Goal: Transaction & Acquisition: Download file/media

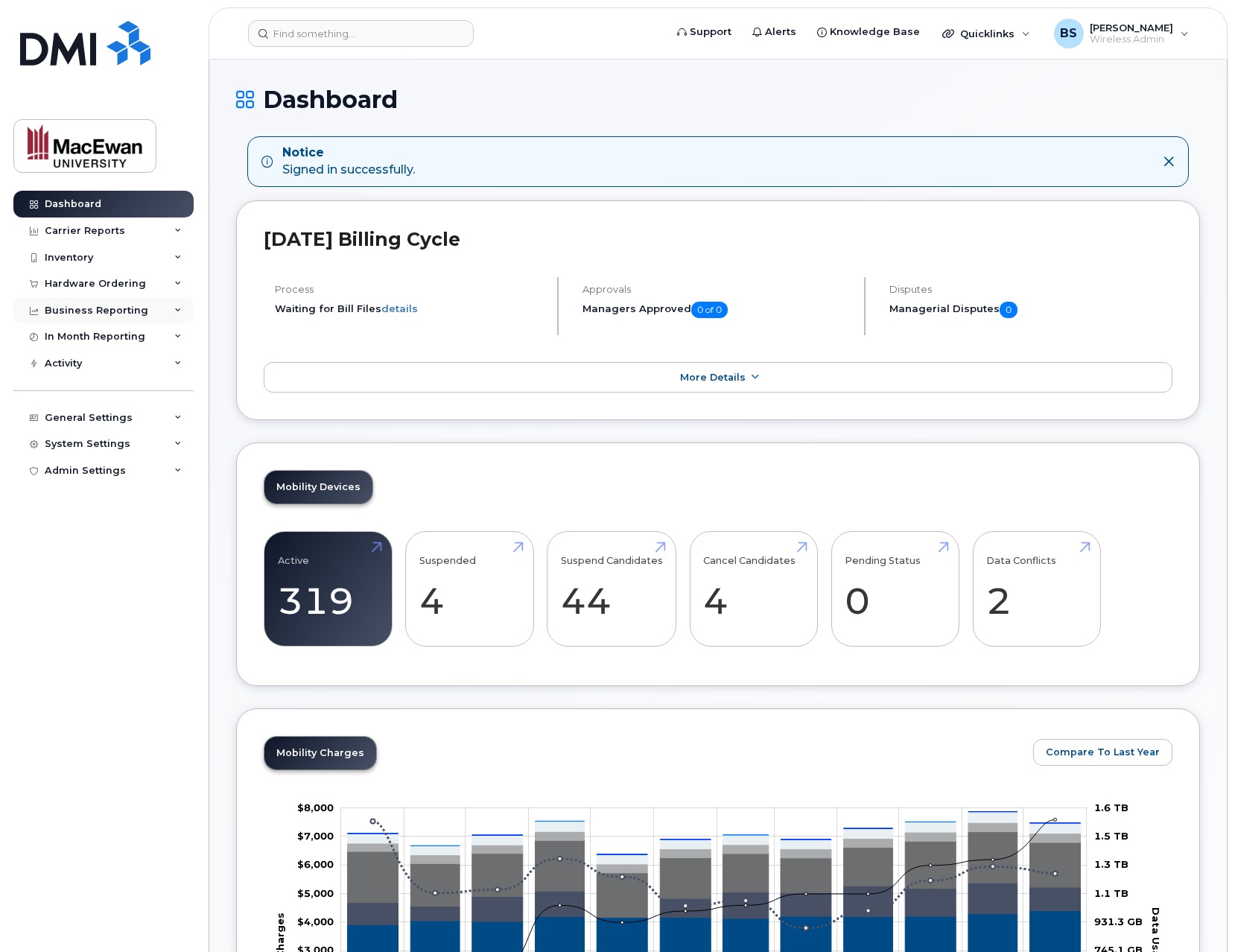
click at [181, 307] on div "Business Reporting" at bounding box center [103, 310] width 181 height 27
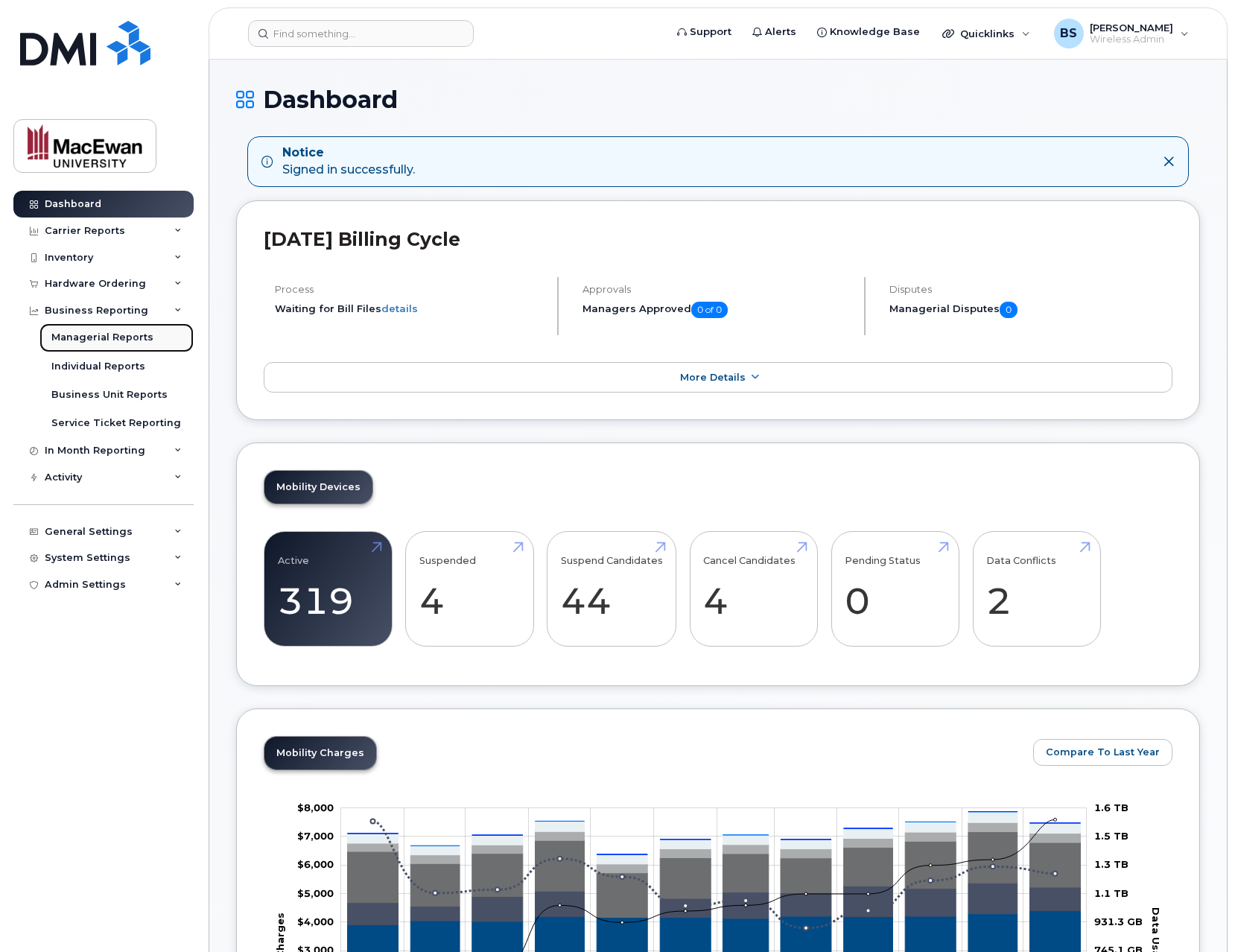
click at [112, 339] on div "Managerial Reports" at bounding box center [102, 337] width 102 height 13
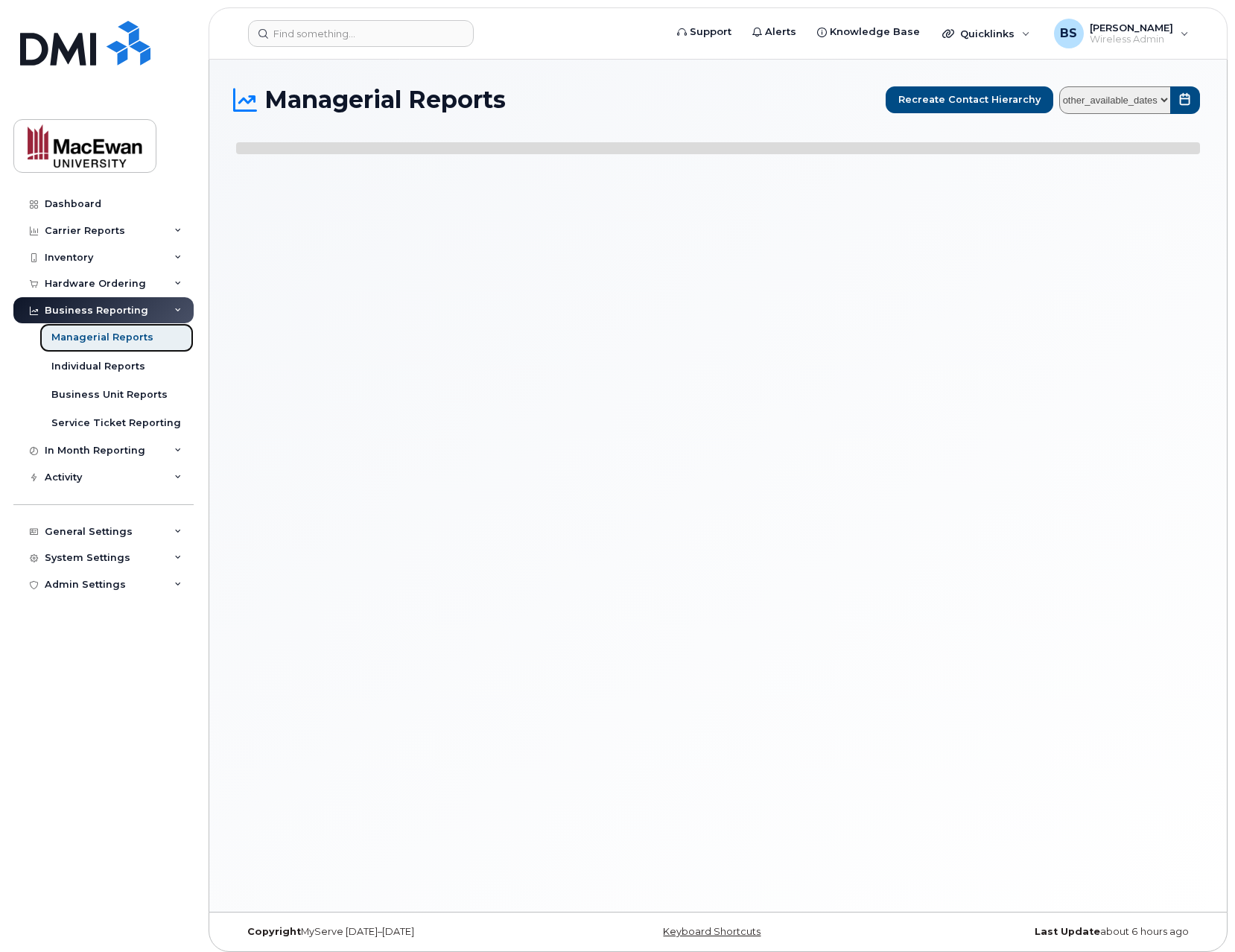
select select
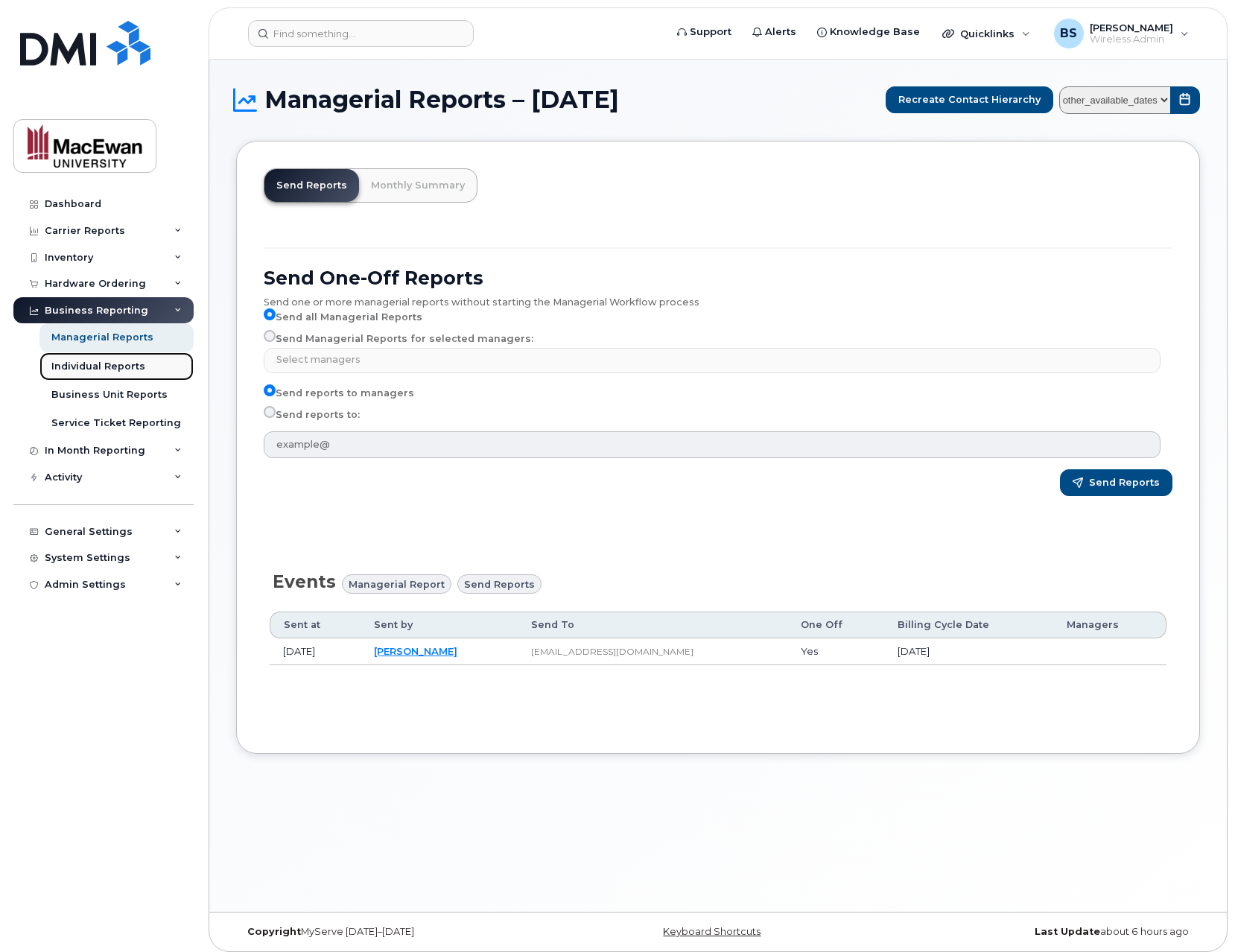
click at [108, 365] on div "Individual Reports" at bounding box center [98, 366] width 94 height 13
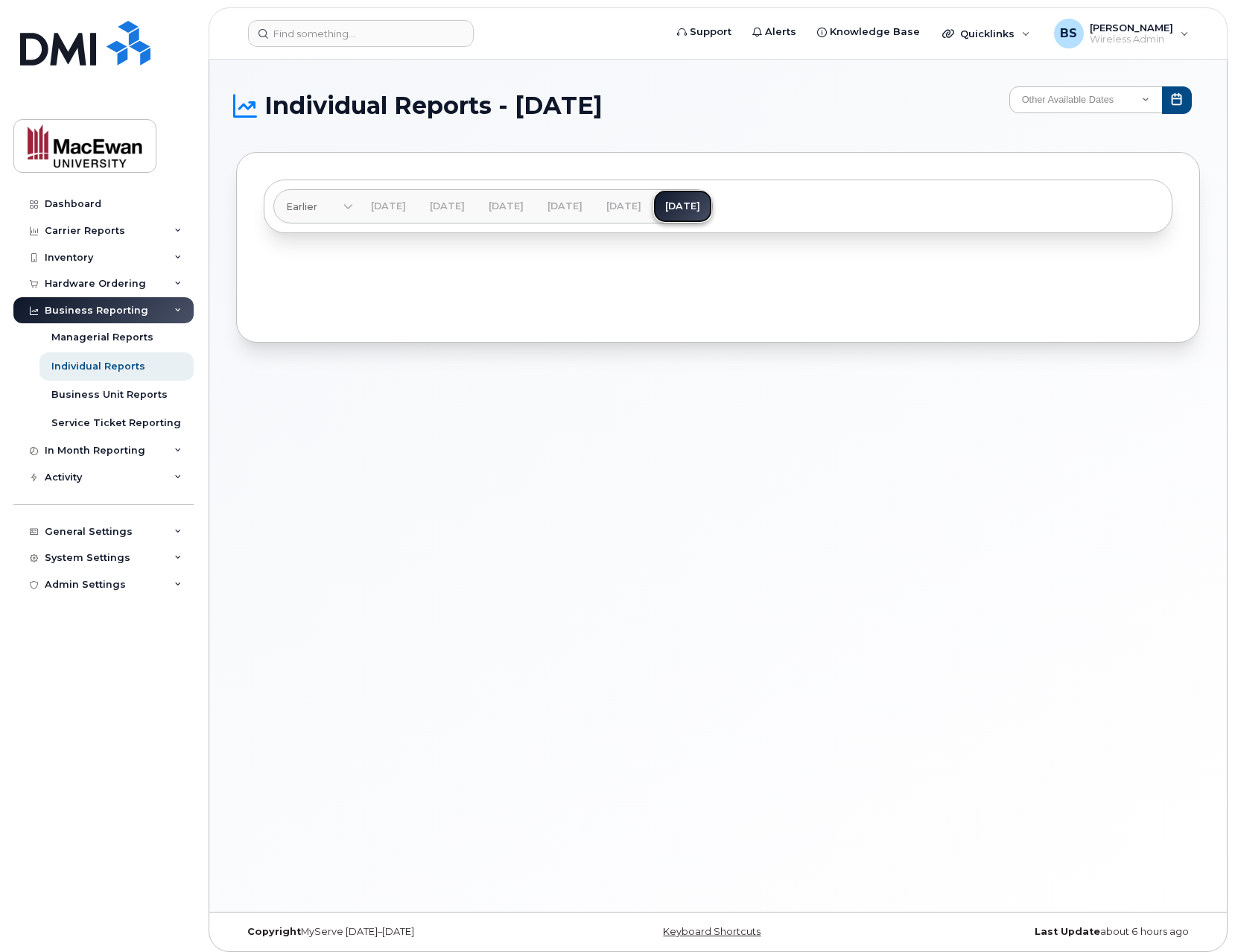
click at [713, 213] on link "[DATE]" at bounding box center [683, 207] width 59 height 33
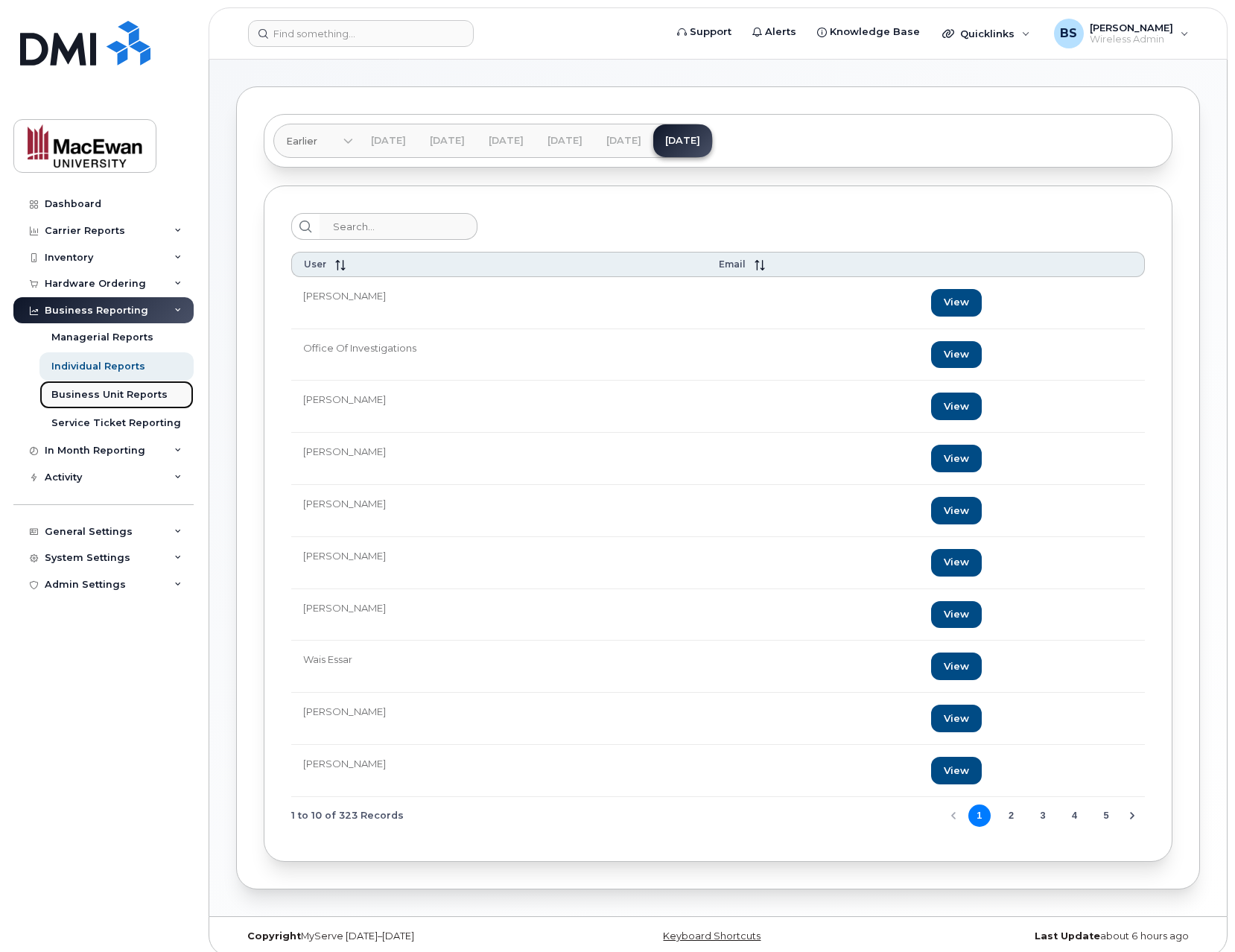
click at [144, 391] on div "Business Unit Reports" at bounding box center [109, 394] width 116 height 13
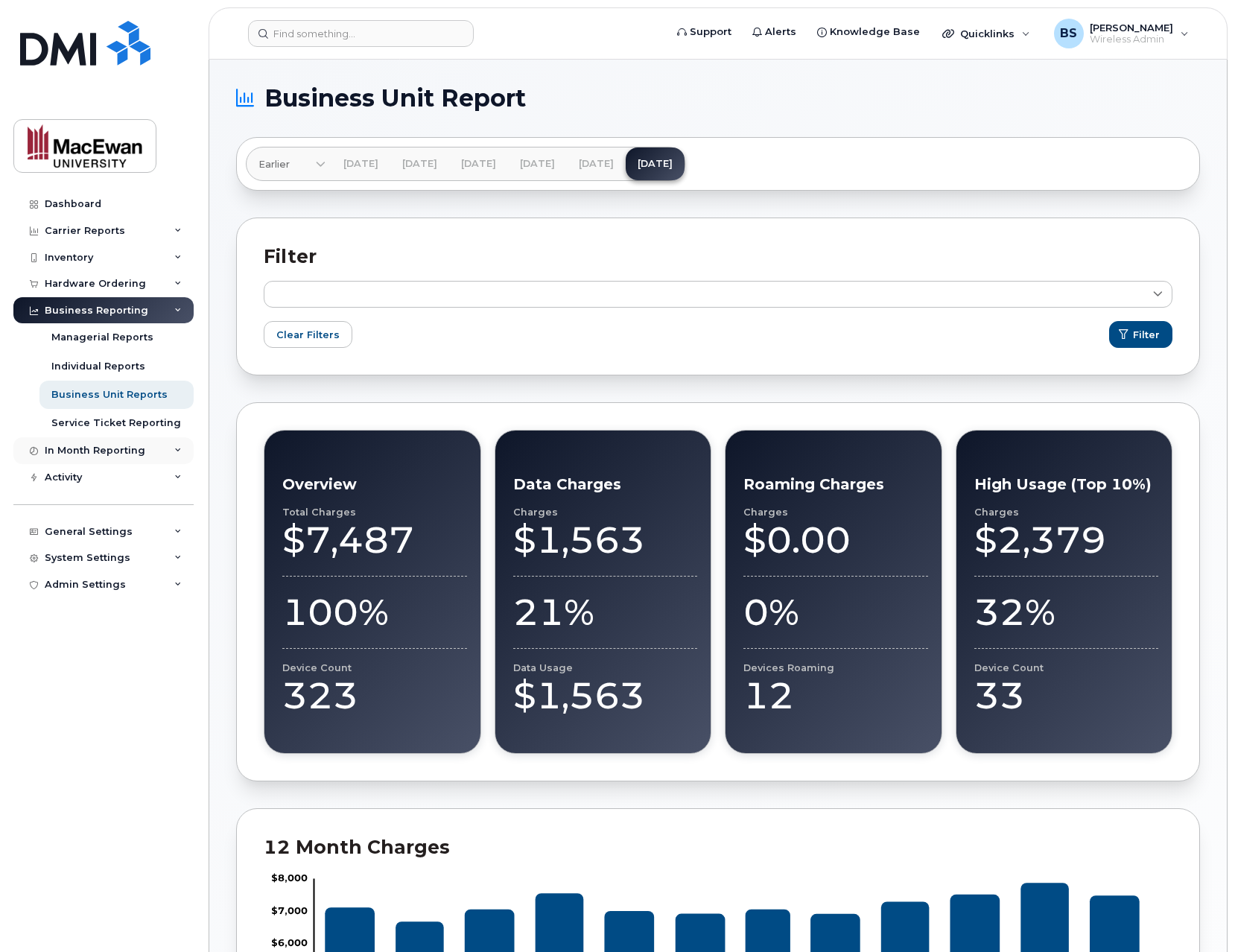
click at [187, 455] on div "In Month Reporting" at bounding box center [103, 450] width 181 height 27
click at [173, 448] on div "In Month Reporting" at bounding box center [103, 450] width 181 height 27
click at [181, 302] on div "Business Reporting" at bounding box center [103, 310] width 181 height 27
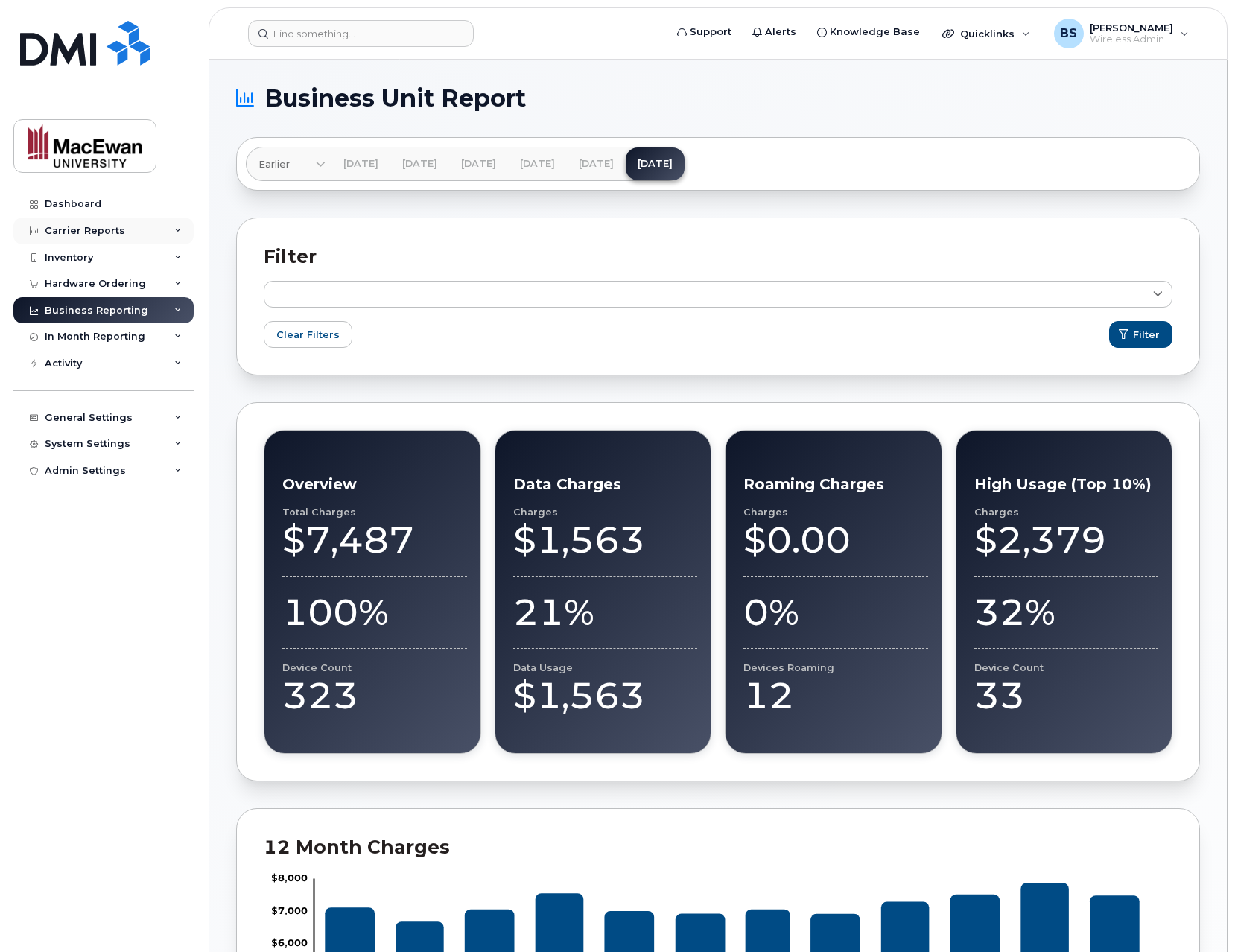
click at [172, 228] on div "Carrier Reports" at bounding box center [103, 231] width 181 height 27
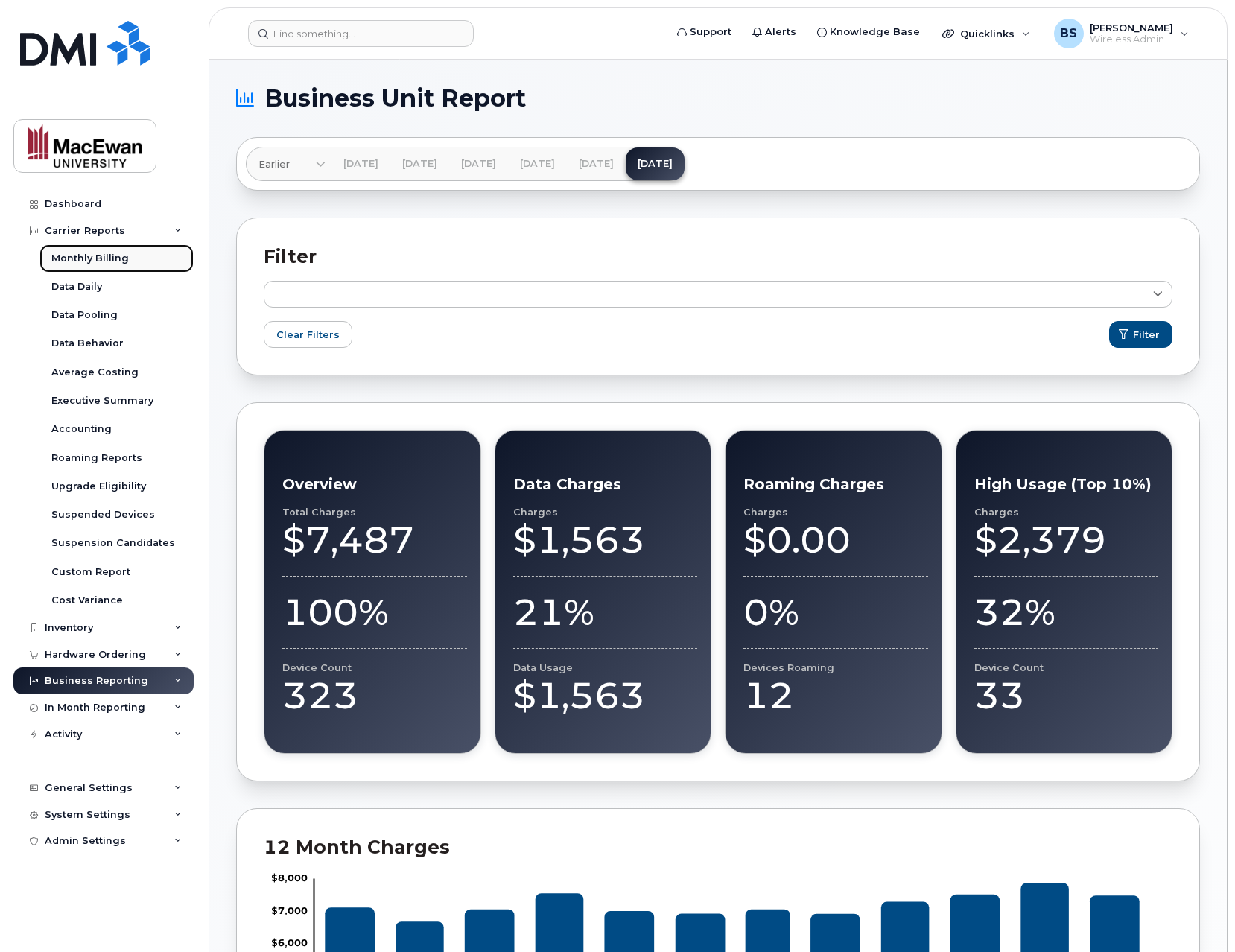
click at [136, 258] on link "Monthly Billing" at bounding box center [116, 259] width 154 height 29
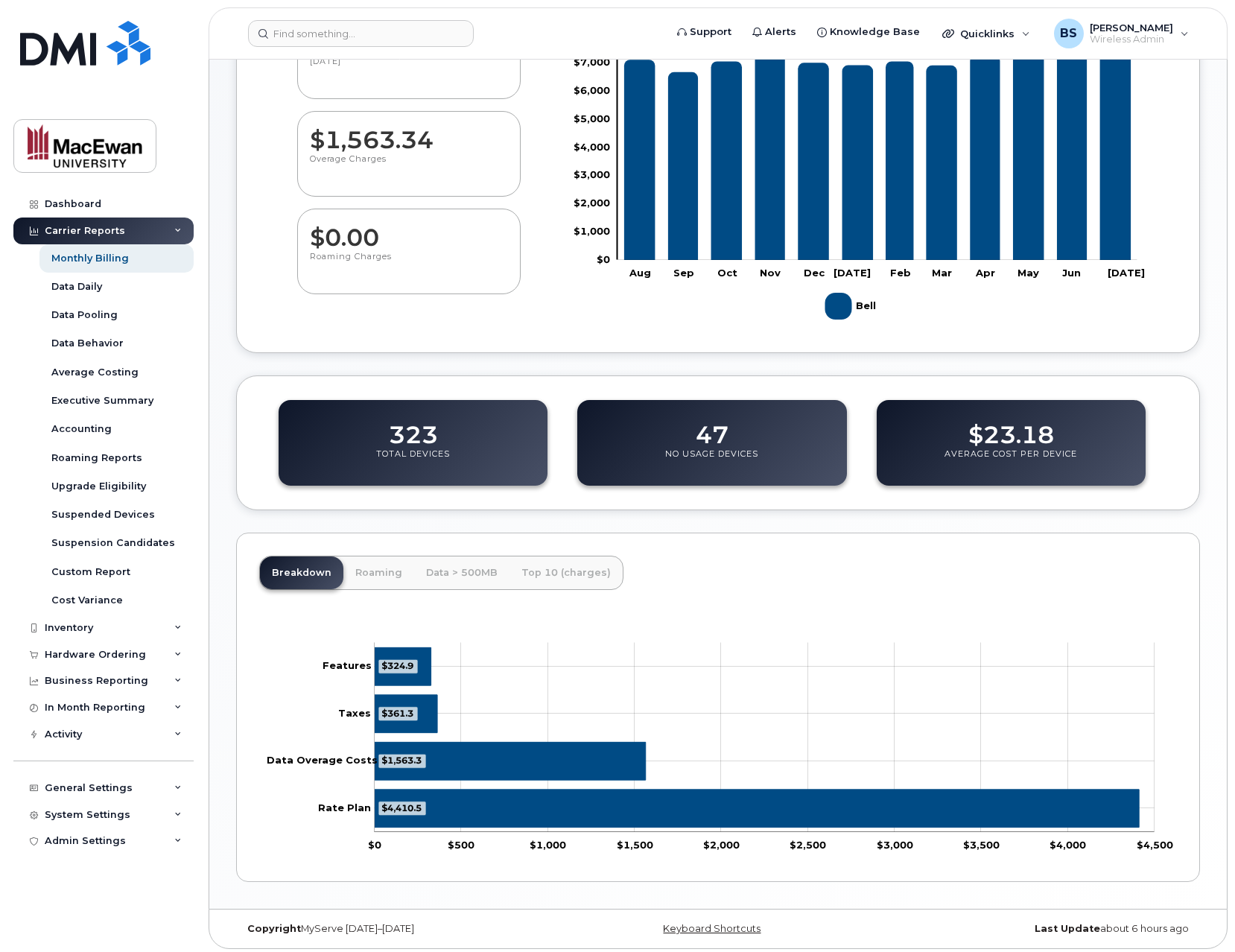
scroll to position [216, 0]
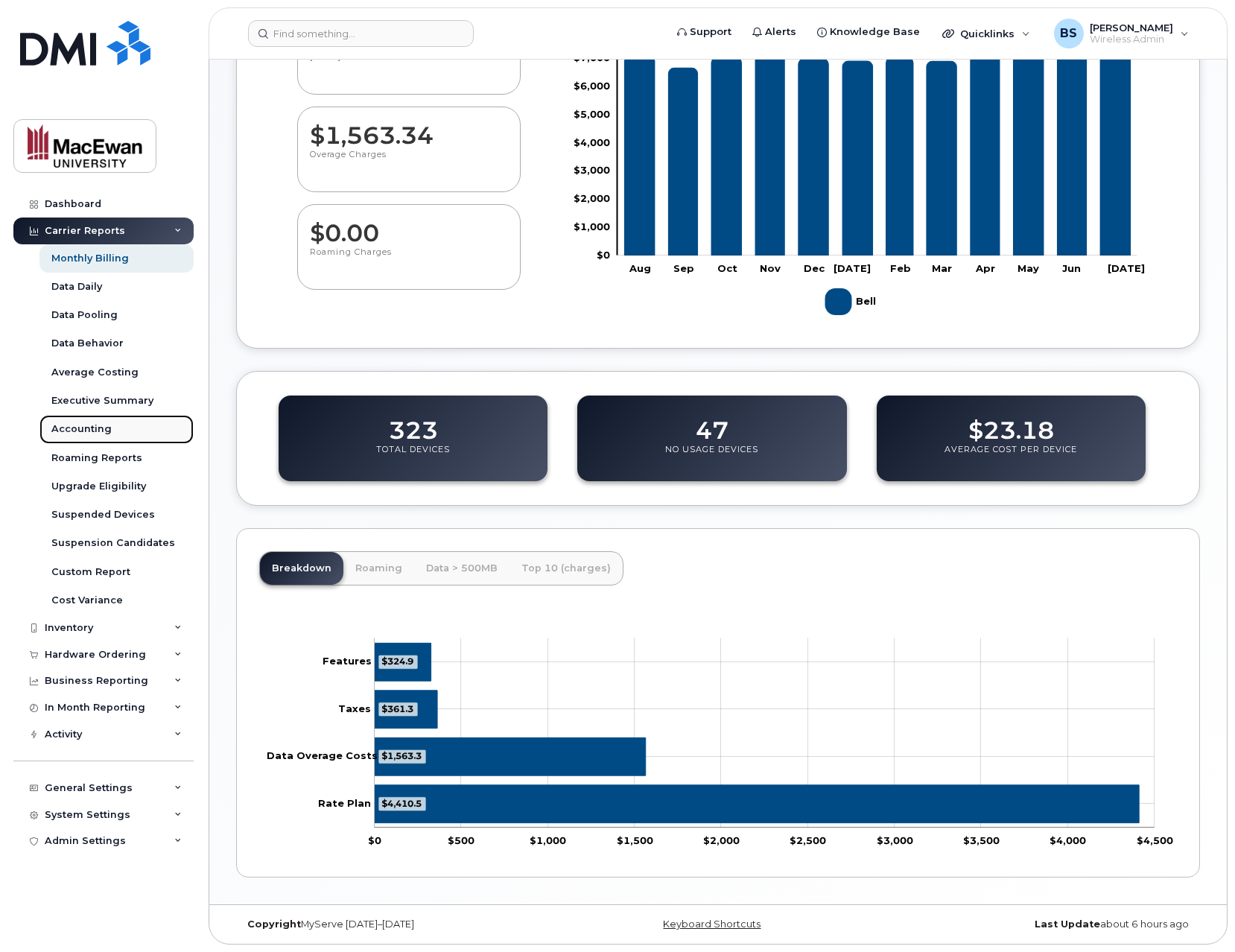
click at [98, 423] on div "Accounting" at bounding box center [82, 429] width 61 height 13
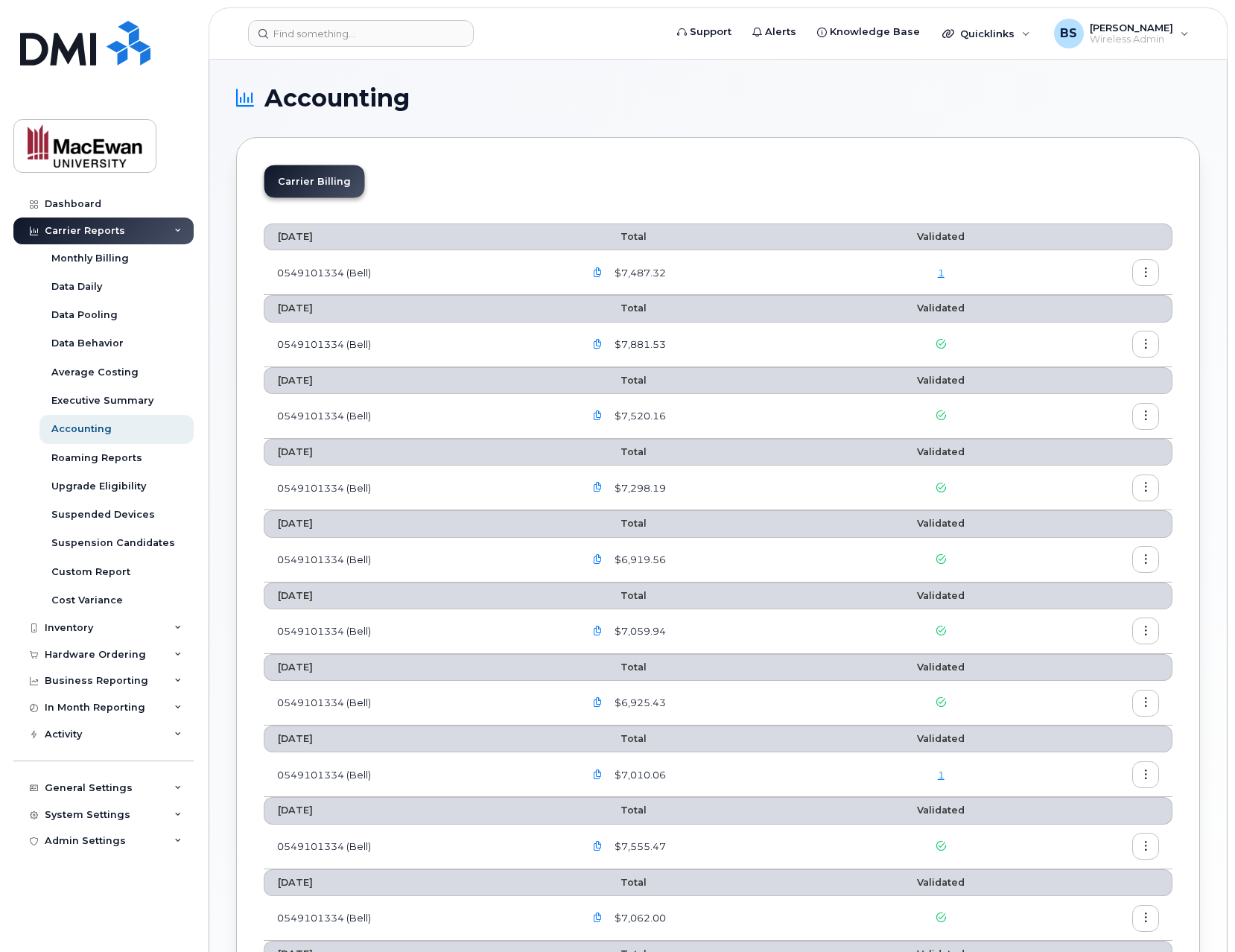
click at [324, 270] on td "0549101334 (Bell)" at bounding box center [417, 272] width 307 height 44
click at [602, 272] on icon "button" at bounding box center [597, 272] width 10 height 10
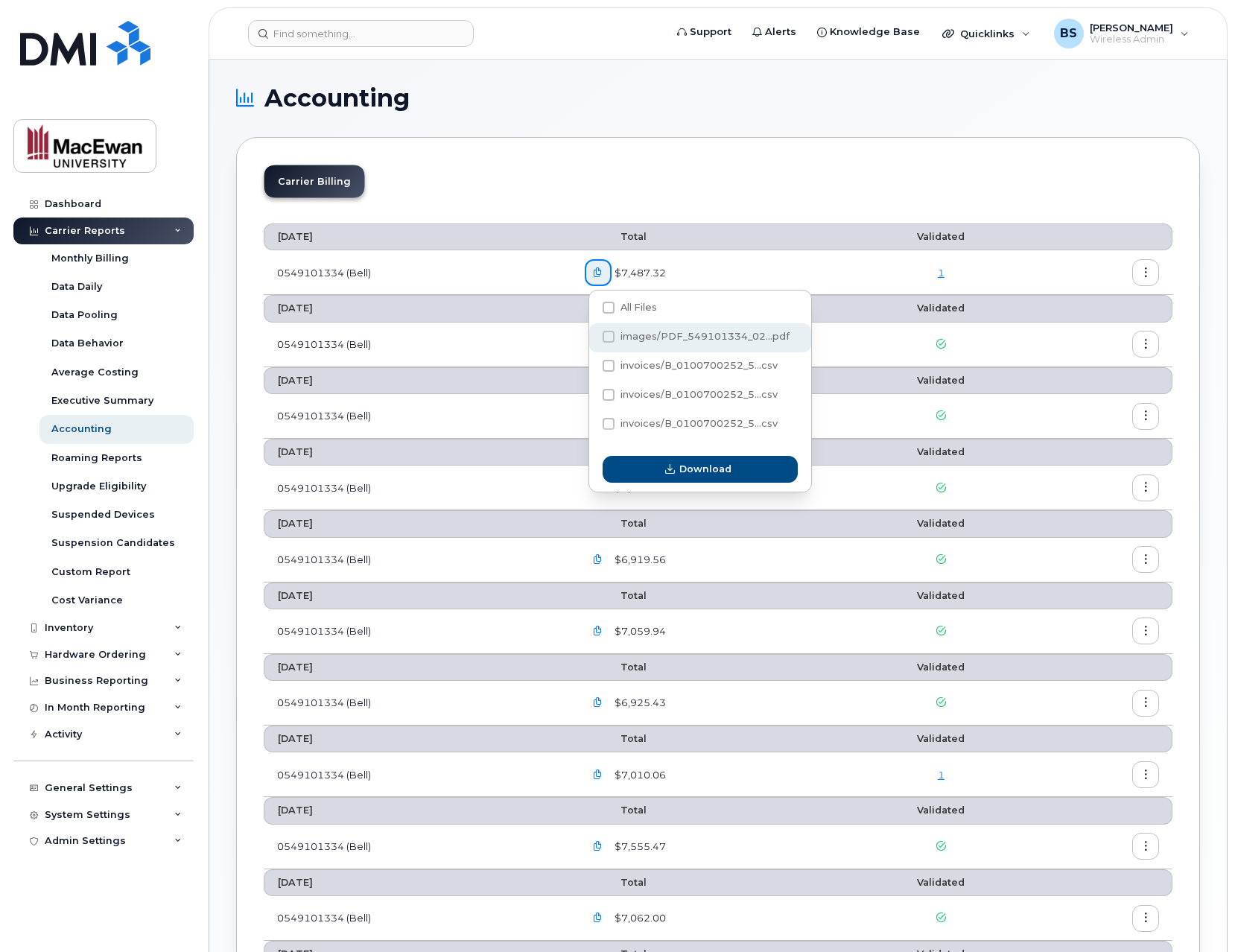
click at [607, 338] on span at bounding box center [608, 337] width 12 height 12
click at [592, 338] on input "images/PDF_549101334_02...pdf" at bounding box center [588, 338] width 8 height 8
checkbox input "true"
click at [653, 475] on button "Download" at bounding box center [700, 469] width 195 height 27
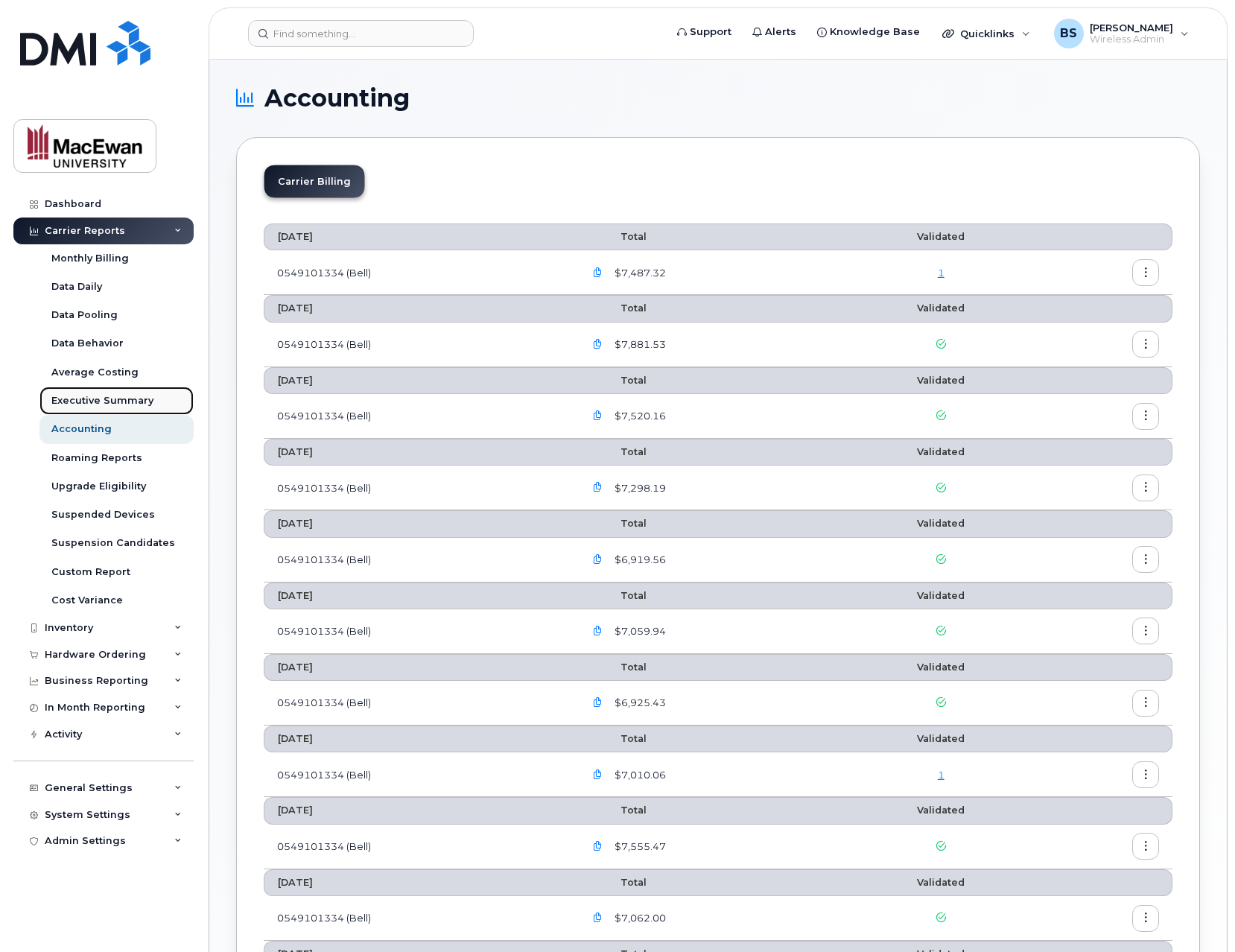
click at [119, 397] on div "Executive Summary" at bounding box center [102, 400] width 102 height 13
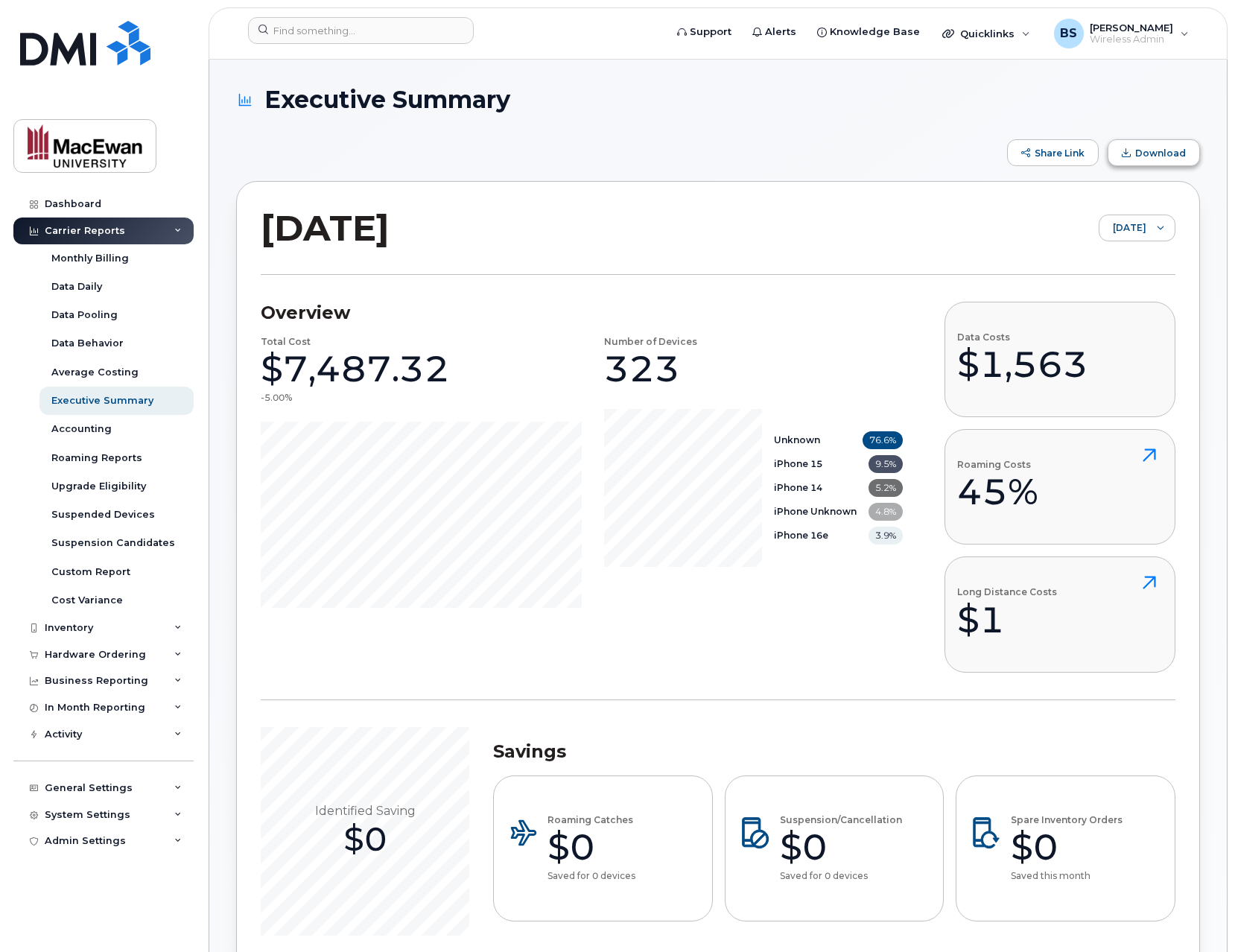
click at [1145, 164] on button "Download" at bounding box center [1153, 153] width 92 height 27
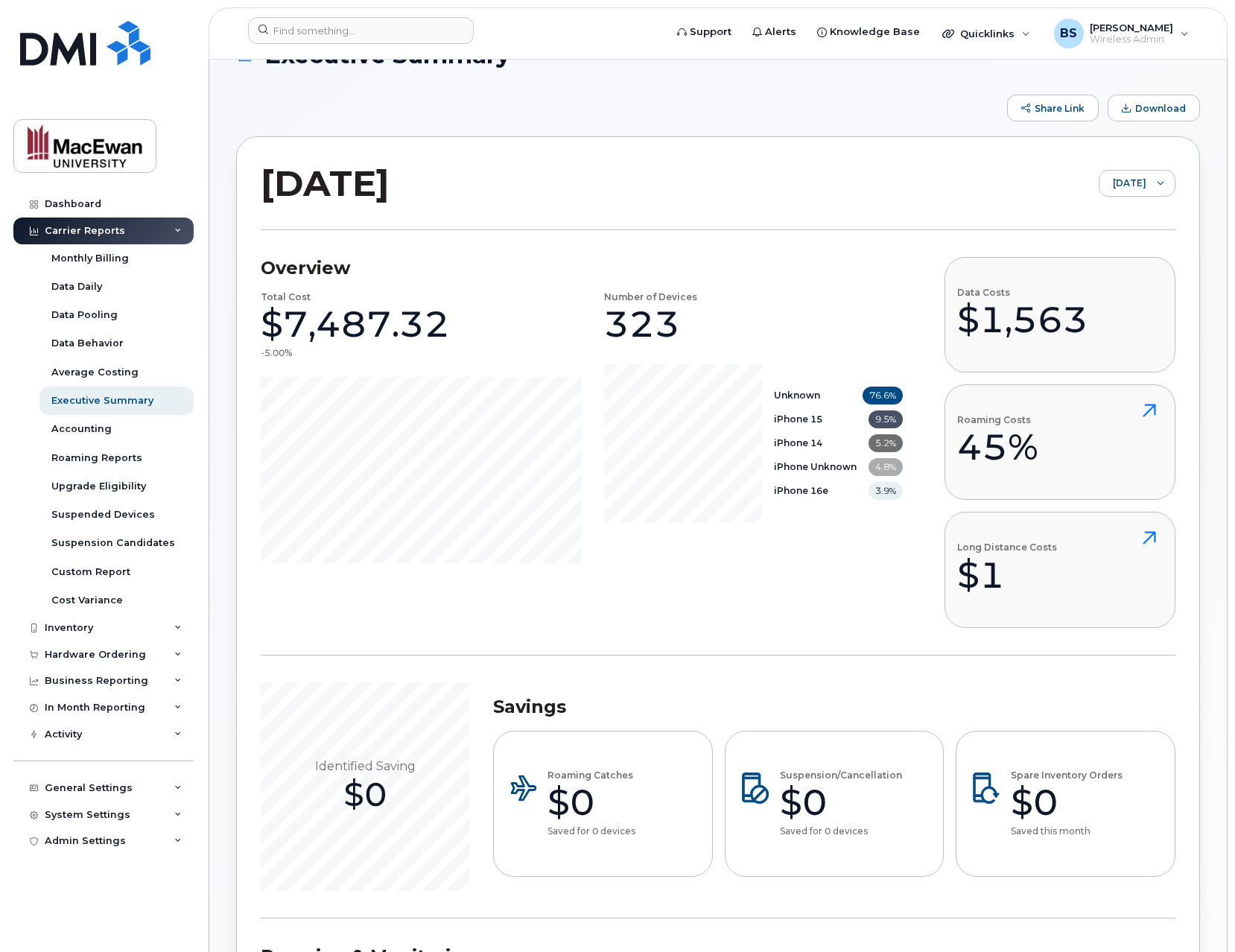
scroll to position [239, 0]
